Goal: Information Seeking & Learning: Find contact information

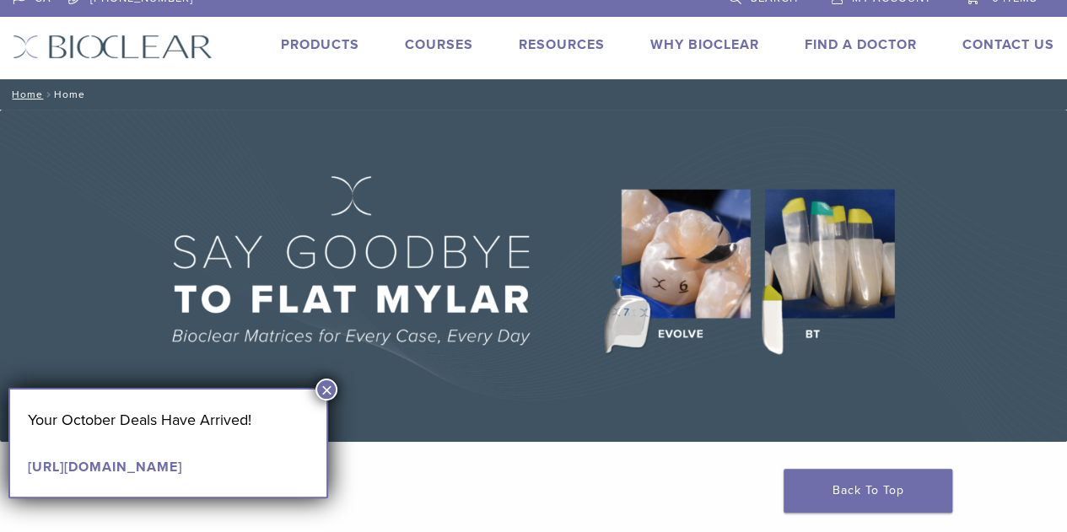
scroll to position [19, 0]
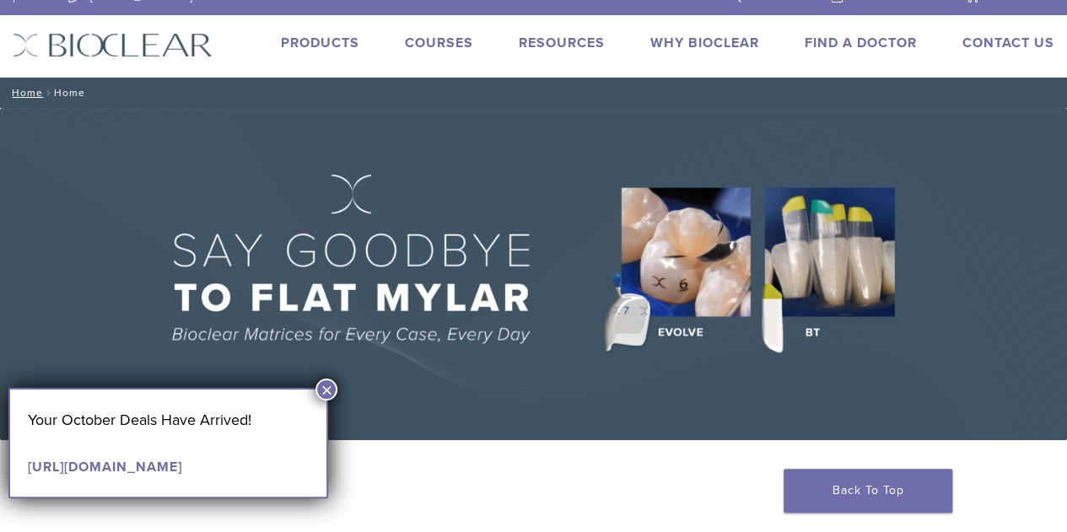
click at [720, 42] on link "Why Bioclear" at bounding box center [704, 43] width 109 height 17
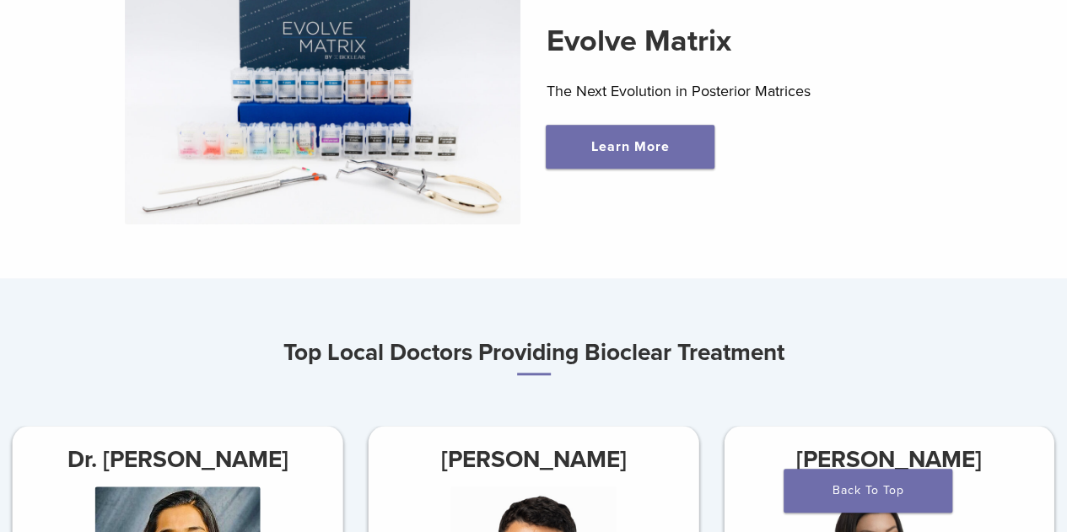
scroll to position [648, 0]
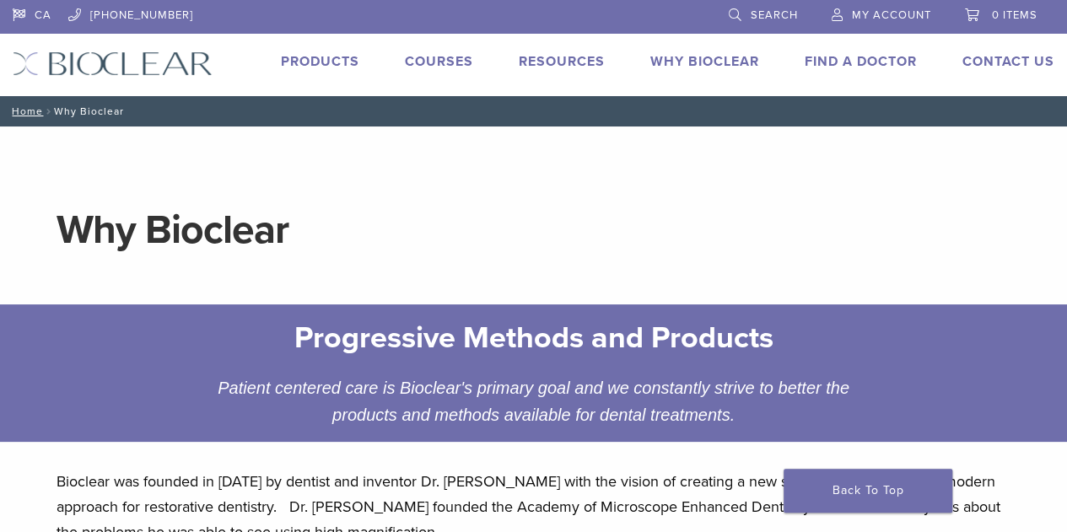
click at [874, 65] on link "Find A Doctor" at bounding box center [860, 61] width 112 height 17
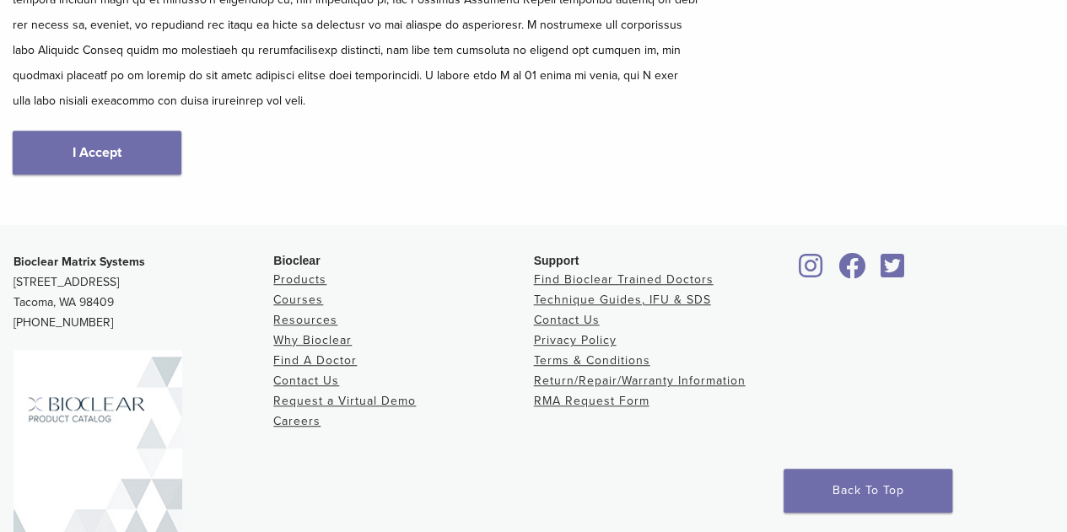
scroll to position [401, 0]
click at [218, 322] on p "Bioclear Matrix Systems [STREET_ADDRESS] [PHONE_NUMBER]" at bounding box center [143, 290] width 260 height 81
click at [145, 143] on link "I Accept" at bounding box center [97, 151] width 169 height 44
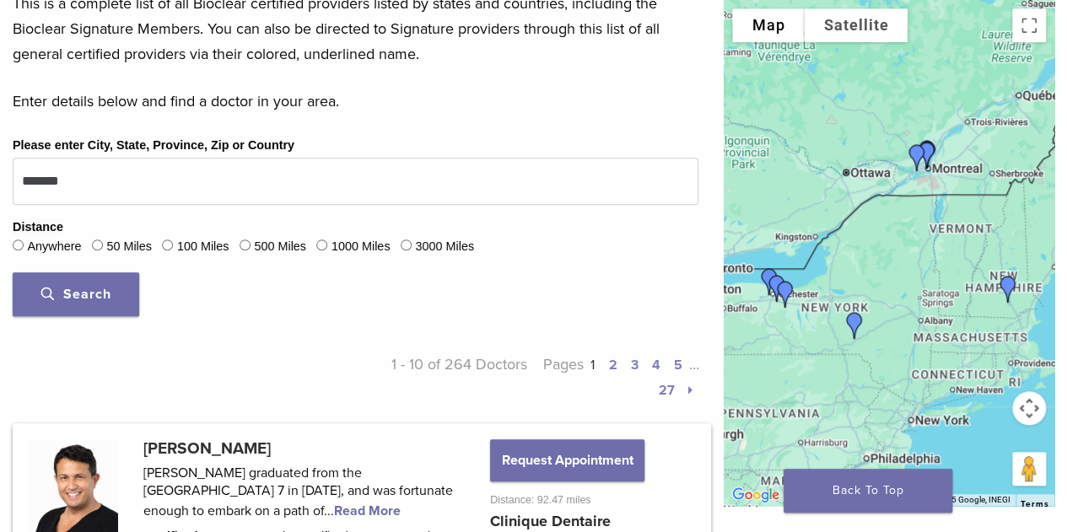
scroll to position [506, 0]
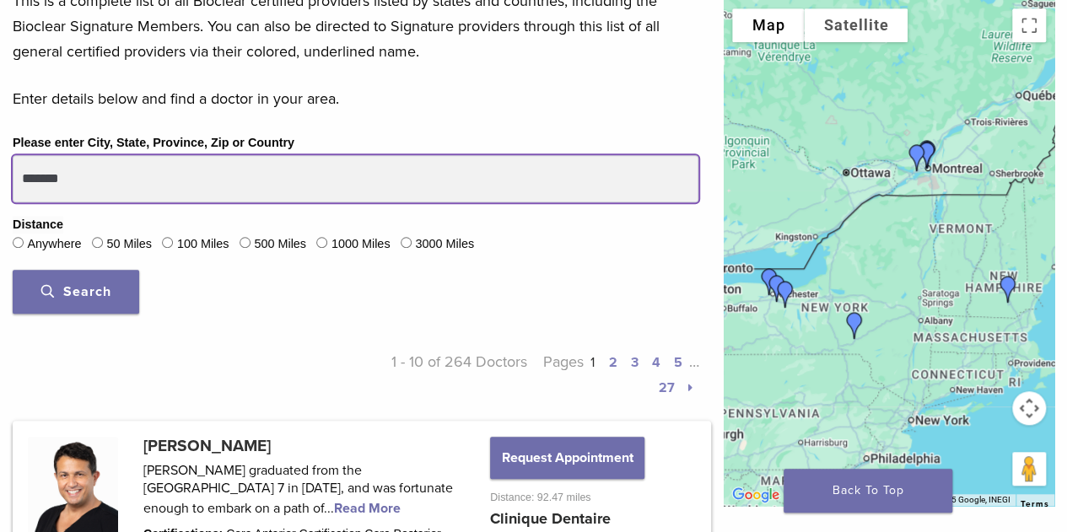
click at [159, 178] on input "*******" at bounding box center [356, 178] width 686 height 47
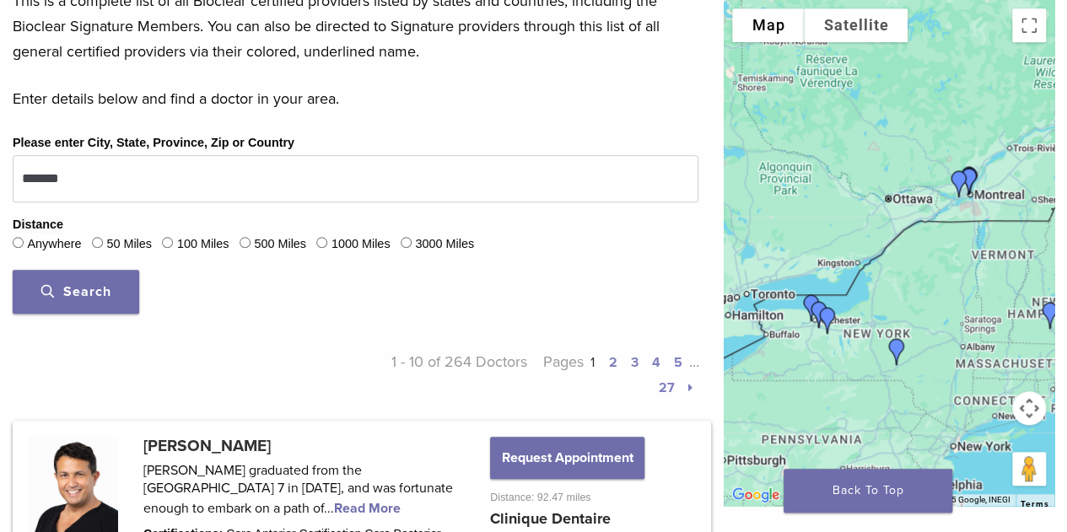
click at [934, 282] on div at bounding box center [889, 253] width 331 height 506
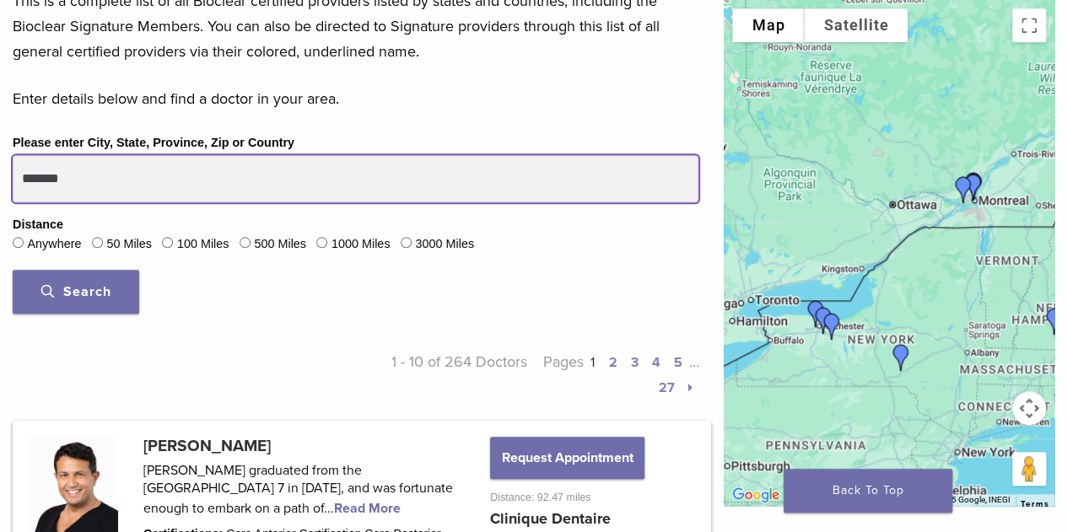
drag, startPoint x: 96, startPoint y: 171, endPoint x: 40, endPoint y: 173, distance: 55.7
click at [40, 173] on input "*******" at bounding box center [356, 178] width 686 height 47
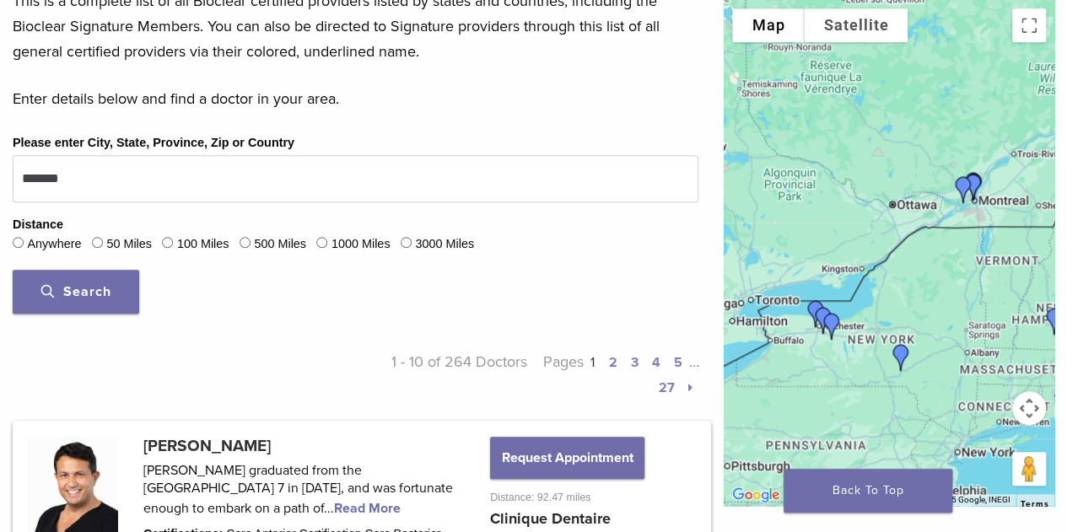
click at [186, 240] on label "100 Miles" at bounding box center [203, 244] width 52 height 19
click at [118, 290] on button "Search" at bounding box center [76, 292] width 126 height 44
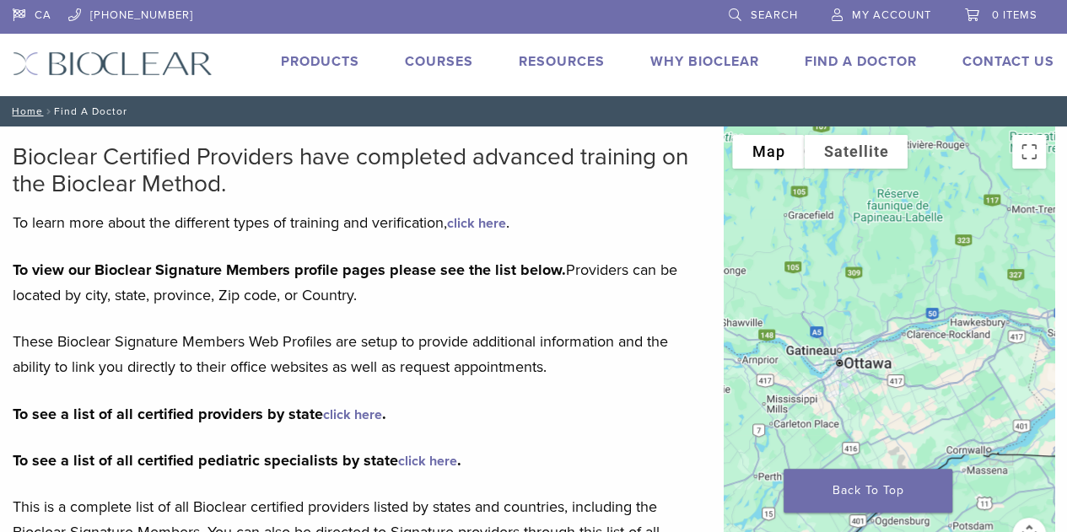
scroll to position [401, 0]
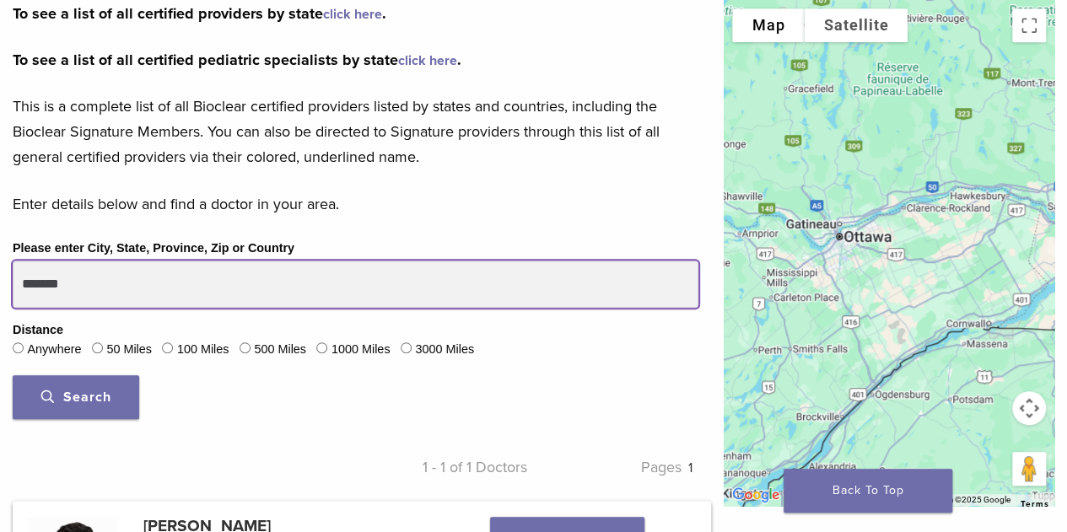
drag, startPoint x: 89, startPoint y: 279, endPoint x: 0, endPoint y: 280, distance: 89.4
click at [0, 280] on div "Please enter City, State, Province, Zip or Country ******* Distance Anywhere 50…" at bounding box center [355, 335] width 711 height 194
click at [13, 375] on button "Search" at bounding box center [76, 397] width 126 height 44
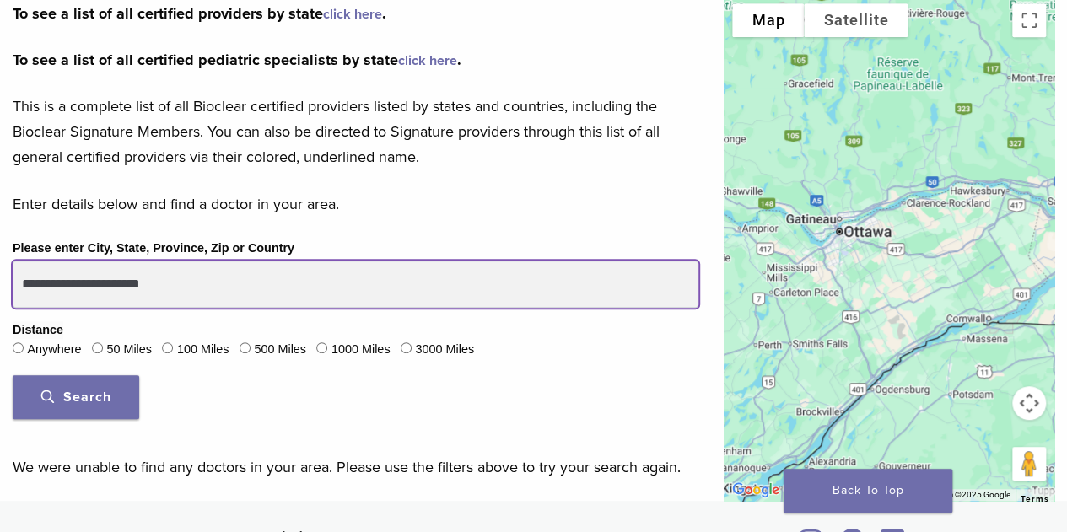
click at [13, 375] on button "Search" at bounding box center [76, 397] width 126 height 44
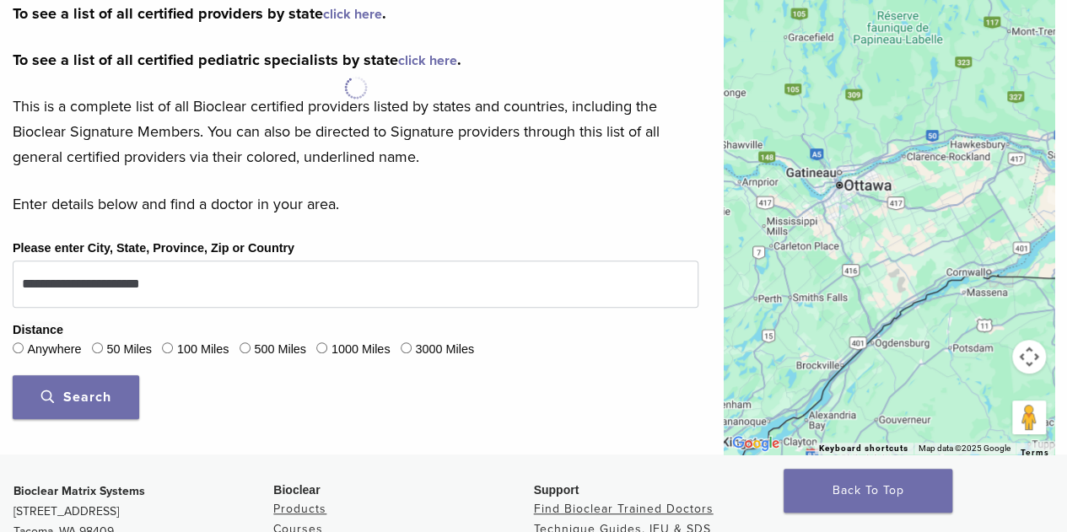
click at [86, 392] on span "Search" at bounding box center [76, 397] width 70 height 17
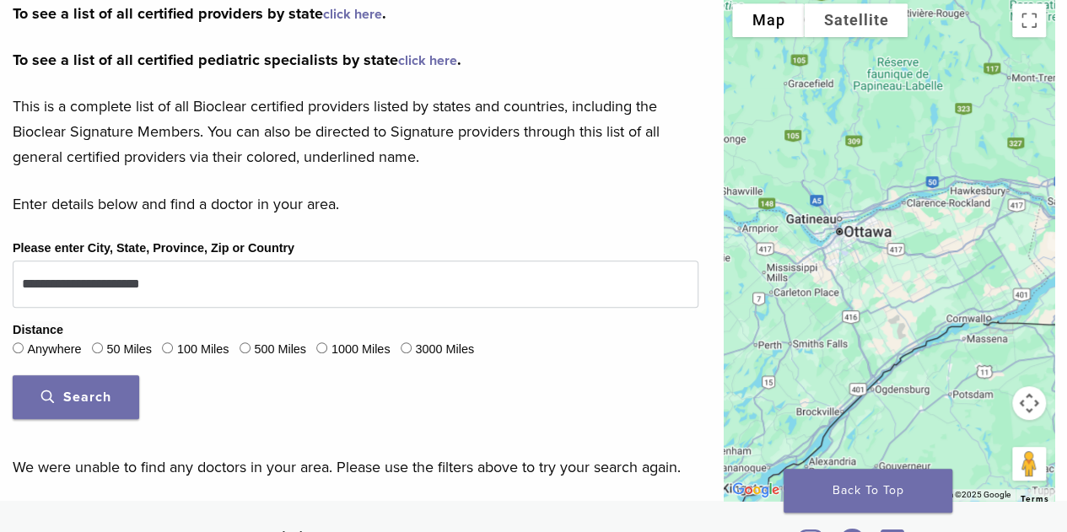
click at [98, 392] on span "Search" at bounding box center [76, 397] width 70 height 17
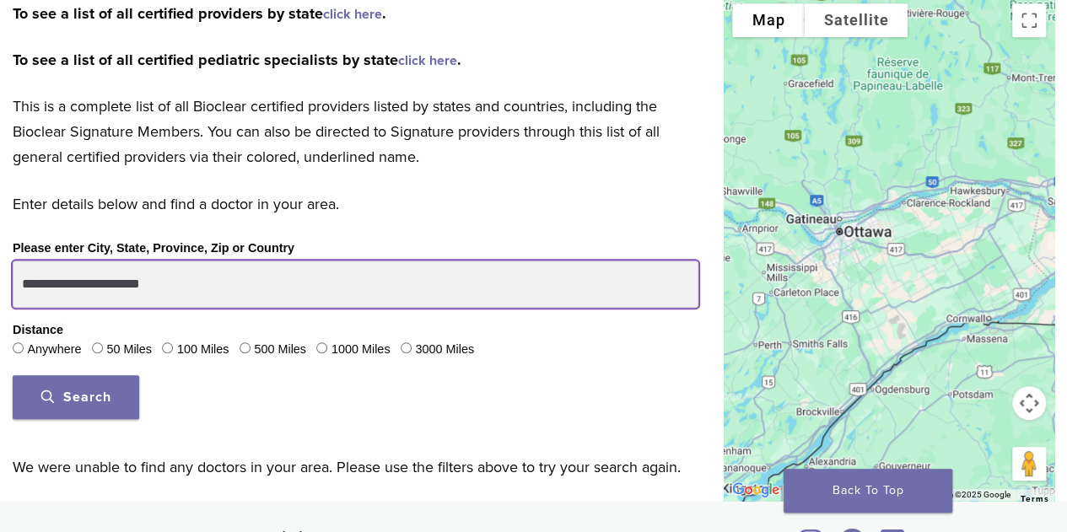
drag, startPoint x: 128, startPoint y: 282, endPoint x: 0, endPoint y: 301, distance: 129.5
click at [0, 301] on div "**********" at bounding box center [355, 335] width 711 height 194
type input "**********"
click at [13, 375] on button "Search" at bounding box center [76, 397] width 126 height 44
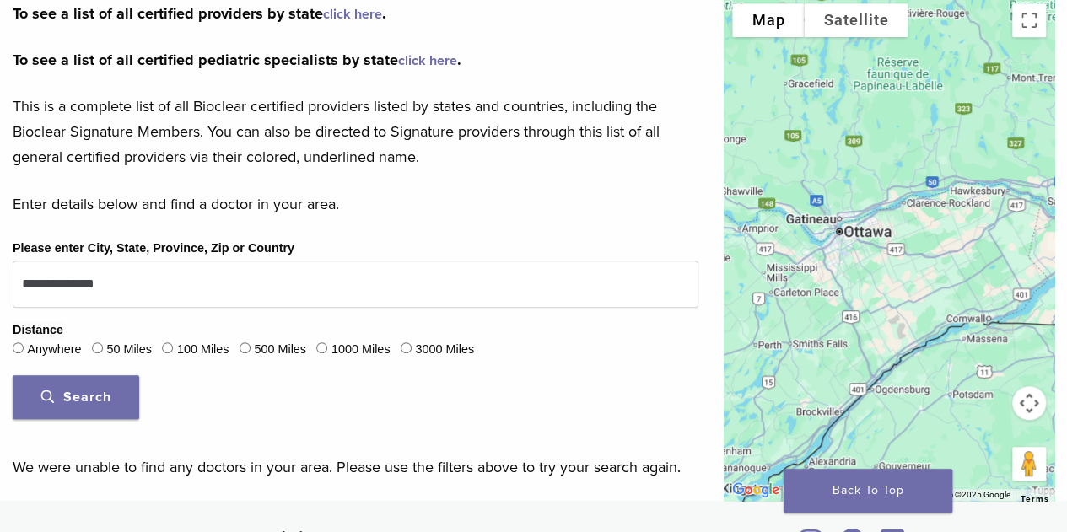
click at [363, 16] on link "click here" at bounding box center [352, 14] width 59 height 17
